Goal: Check status: Check status

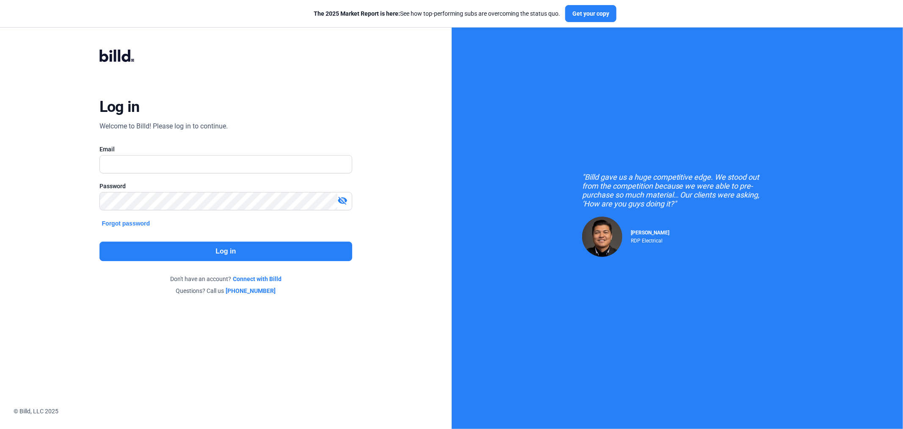
click at [220, 153] on div "Email" at bounding box center [226, 149] width 253 height 8
click at [216, 158] on input "text" at bounding box center [221, 163] width 243 height 17
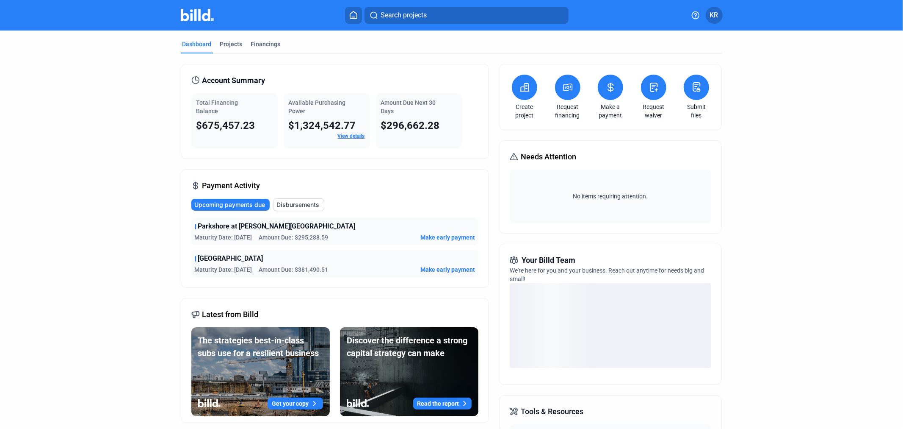
click at [309, 205] on span "Disbursements" at bounding box center [298, 204] width 43 height 8
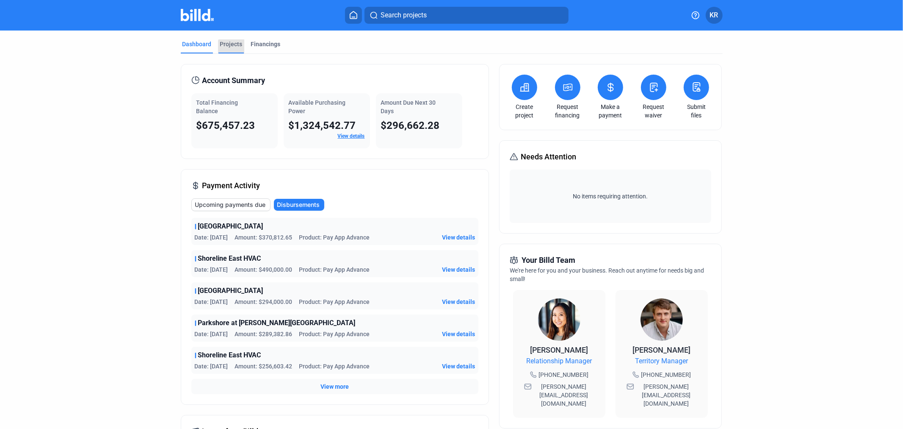
click at [232, 47] on div "Projects" at bounding box center [231, 44] width 22 height 8
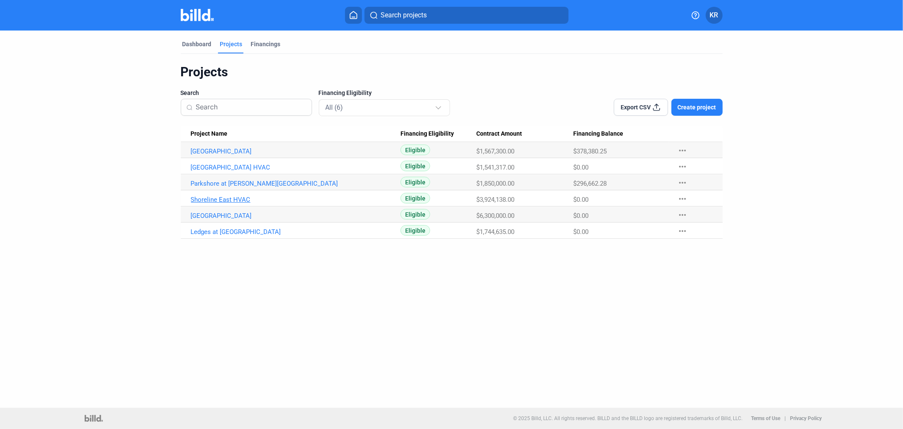
click at [227, 200] on link "Shoreline East HVAC" at bounding box center [296, 200] width 210 height 8
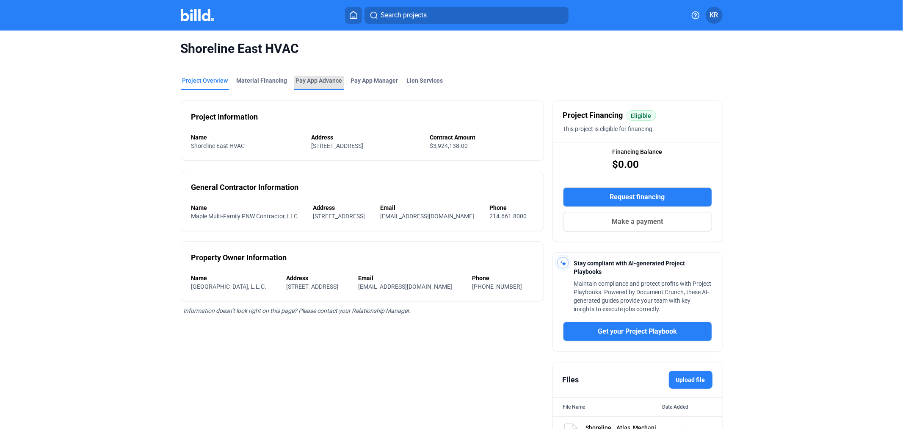
click at [311, 82] on div "Pay App Advance" at bounding box center [319, 80] width 47 height 8
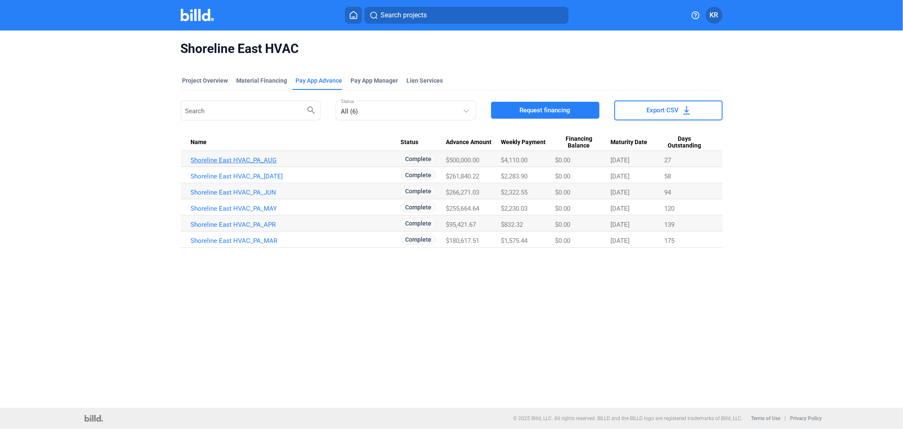
click at [272, 160] on link "Shoreline East HVAC_PA_AUG" at bounding box center [296, 160] width 210 height 8
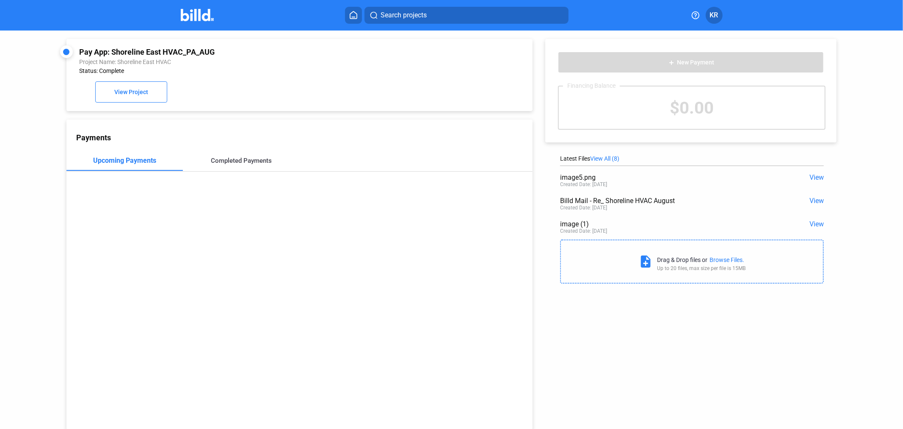
click at [255, 164] on div "Completed Payments" at bounding box center [241, 161] width 61 height 8
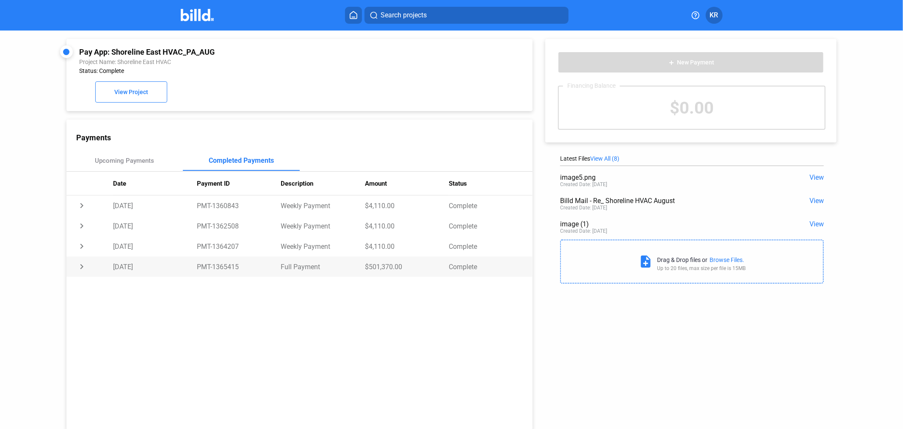
click at [417, 269] on td "$501,370.00" at bounding box center [407, 266] width 84 height 20
click at [610, 158] on span "View All (8)" at bounding box center [604, 158] width 29 height 7
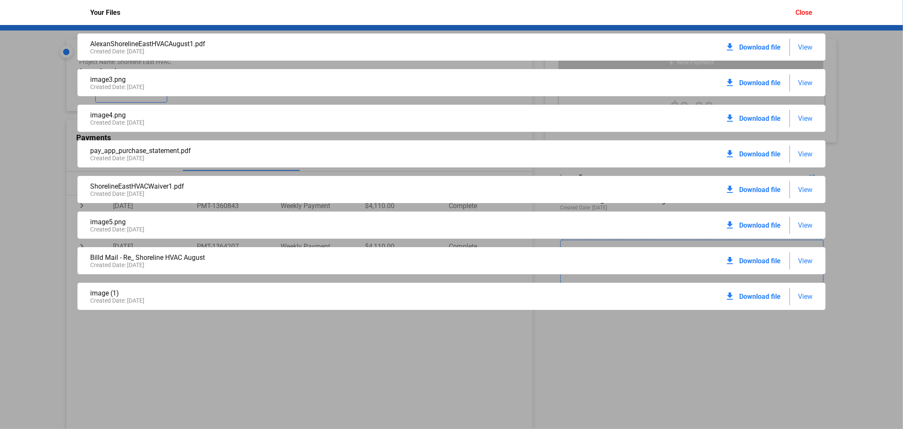
click at [802, 157] on span "View" at bounding box center [806, 154] width 14 height 8
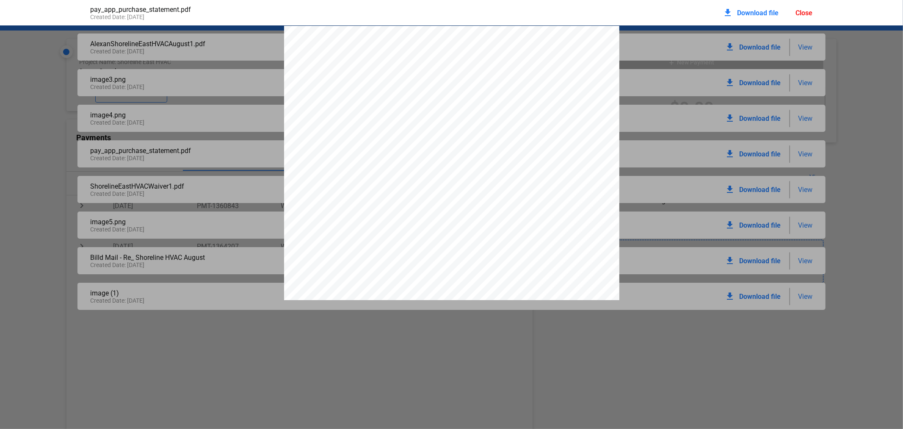
click at [763, 14] on span "Download file" at bounding box center [759, 13] width 42 height 8
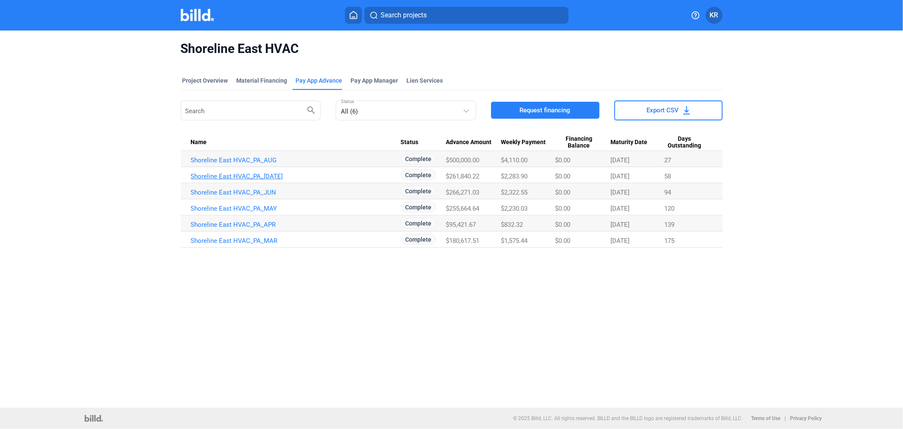
click at [268, 177] on link "Shoreline East HVAC_PA_[DATE]" at bounding box center [296, 176] width 210 height 8
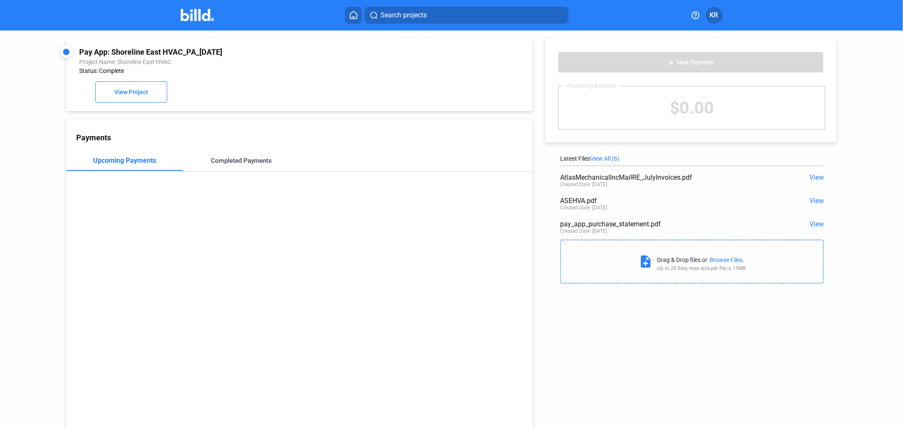
click at [259, 158] on div "Completed Payments" at bounding box center [241, 161] width 61 height 8
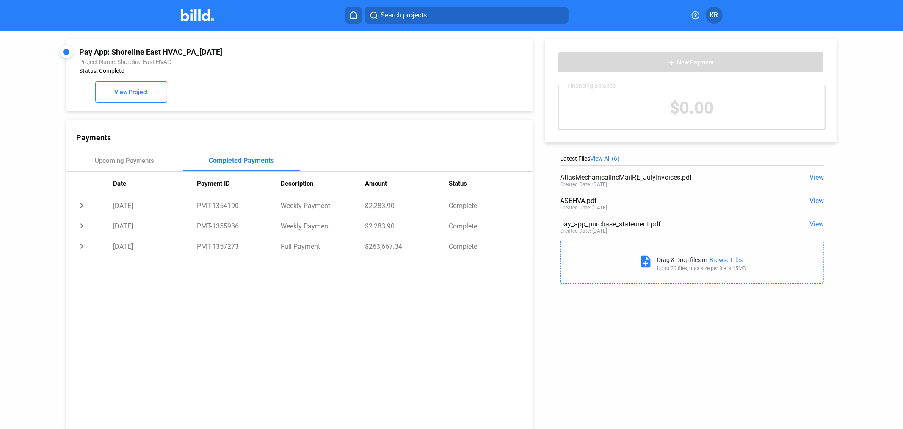
click at [617, 155] on span "View All (6)" at bounding box center [604, 158] width 29 height 7
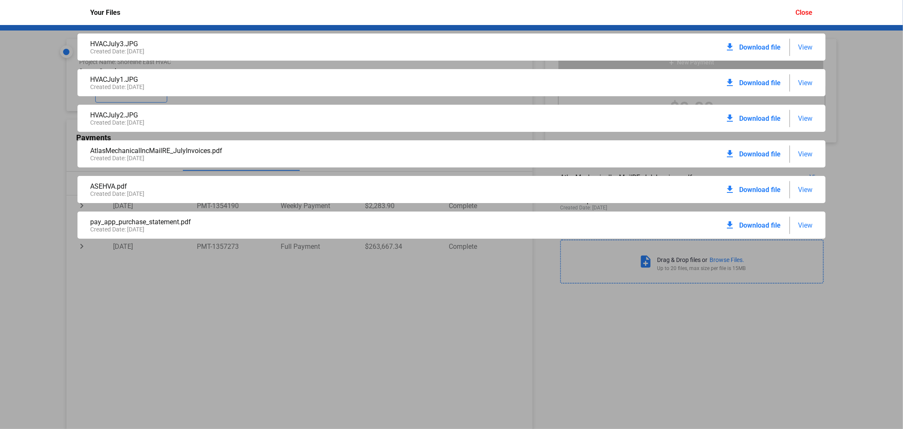
click at [802, 224] on span "View" at bounding box center [806, 225] width 14 height 8
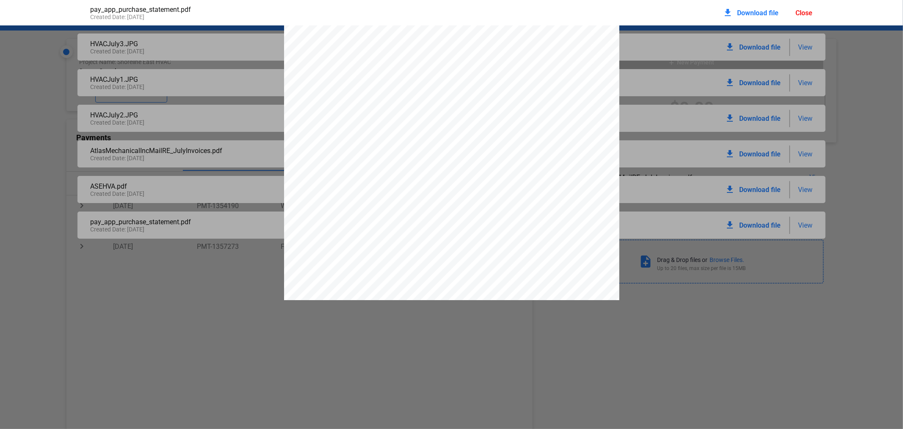
scroll to position [145, 0]
click at [765, 10] on span "Download file" at bounding box center [759, 13] width 42 height 8
